Goal: Task Accomplishment & Management: Use online tool/utility

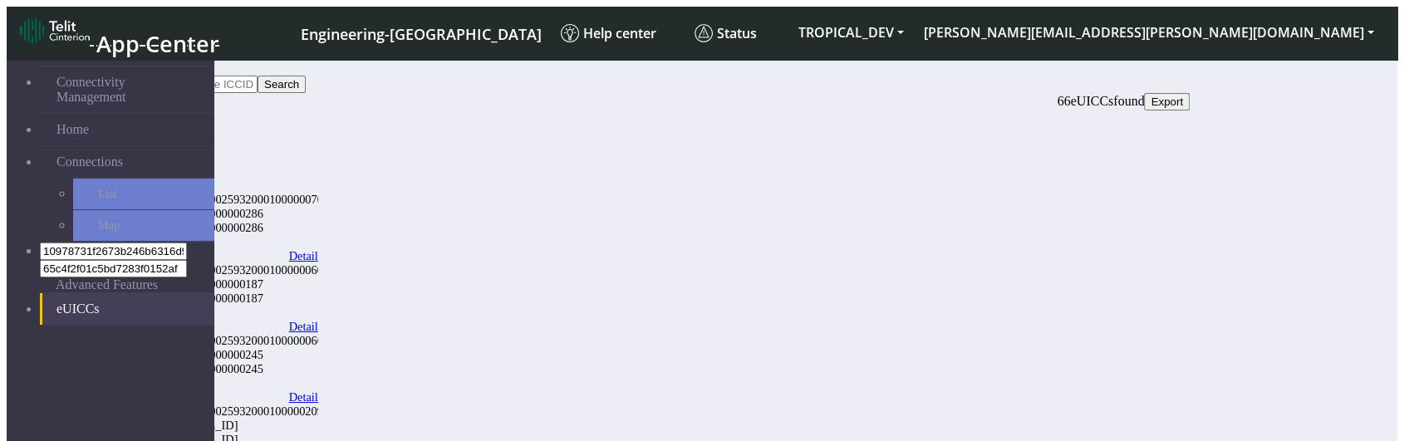
click at [318, 249] on link "Detail" at bounding box center [303, 256] width 29 height 14
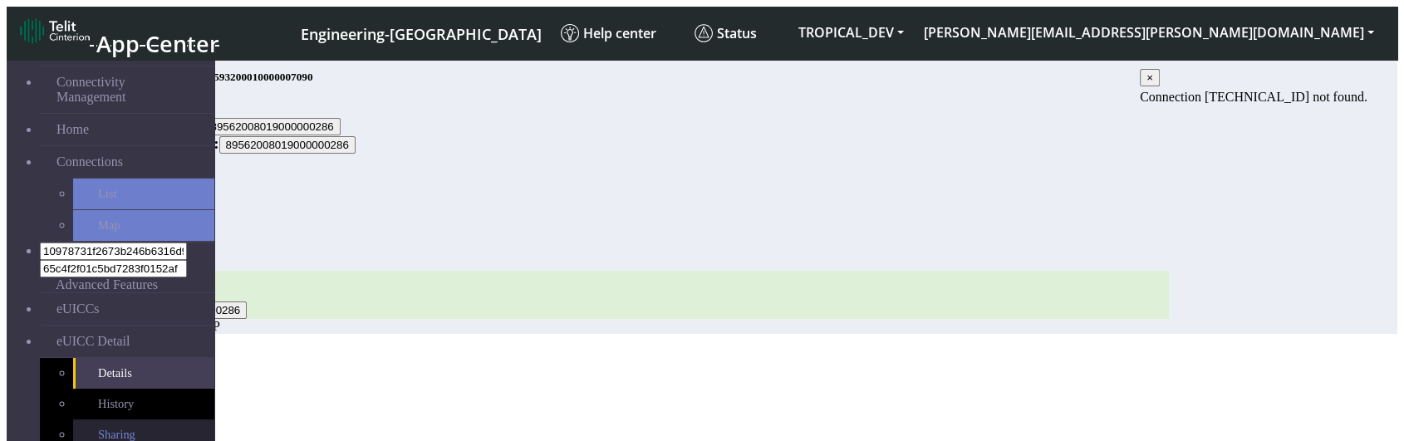
click at [73, 307] on link "Sharing" at bounding box center [143, 435] width 141 height 31
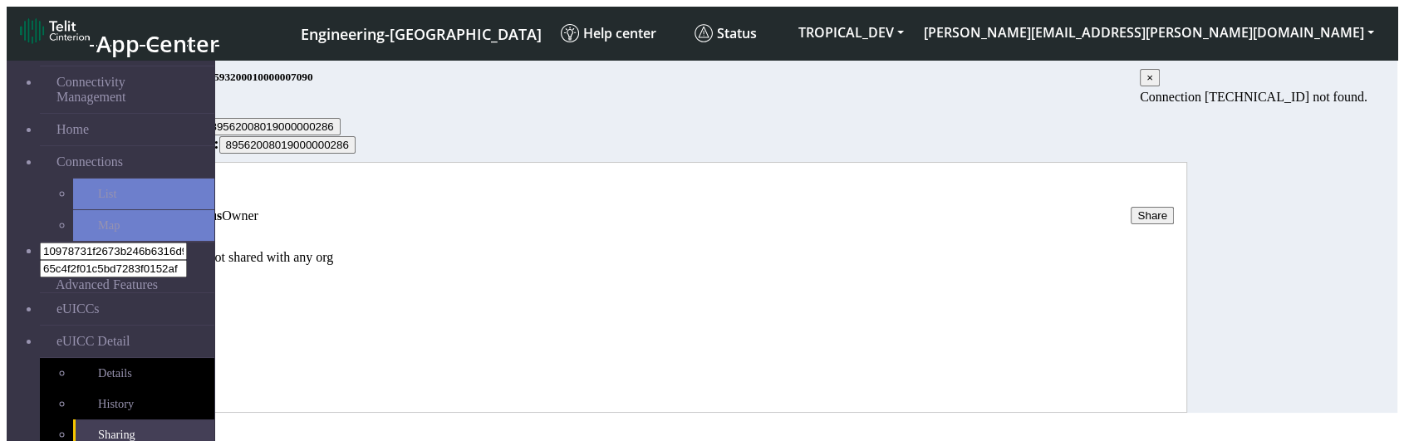
click at [1174, 224] on button "Share" at bounding box center [1152, 215] width 43 height 17
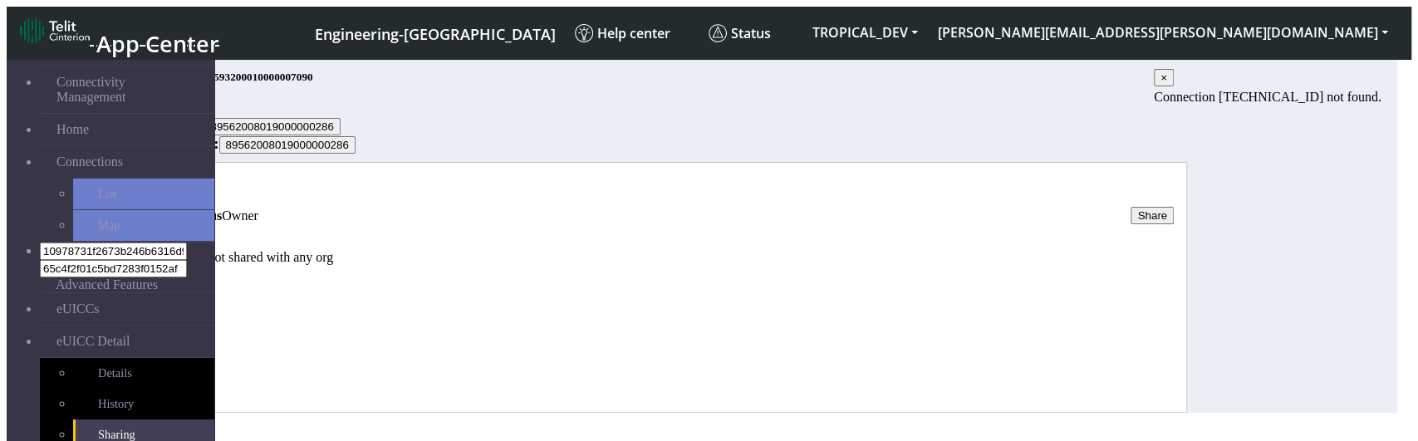
copy span "org_key"
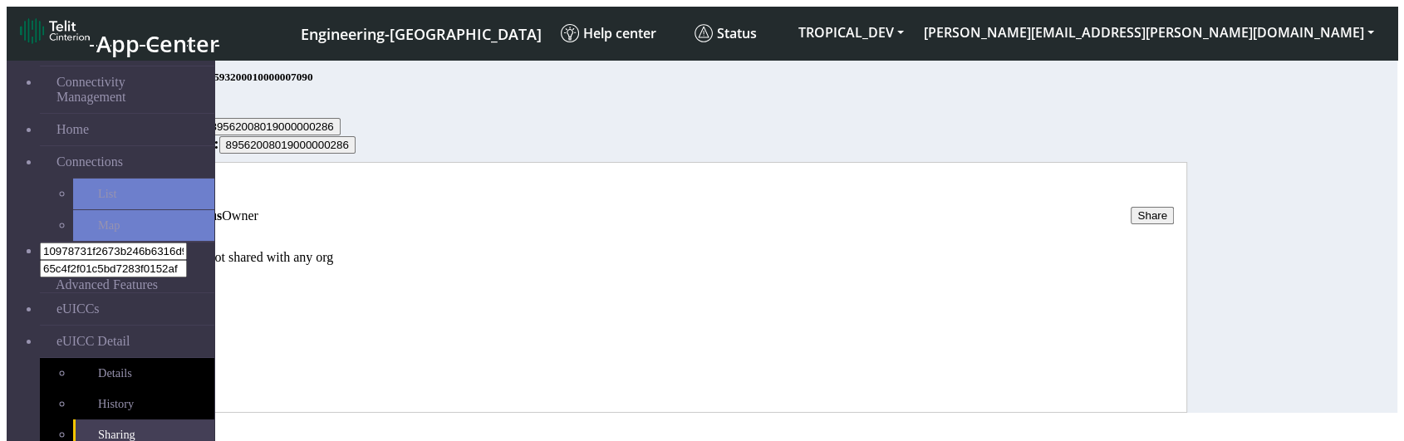
click at [1174, 207] on button "Share" at bounding box center [1152, 215] width 43 height 17
